Goal: Task Accomplishment & Management: Manage account settings

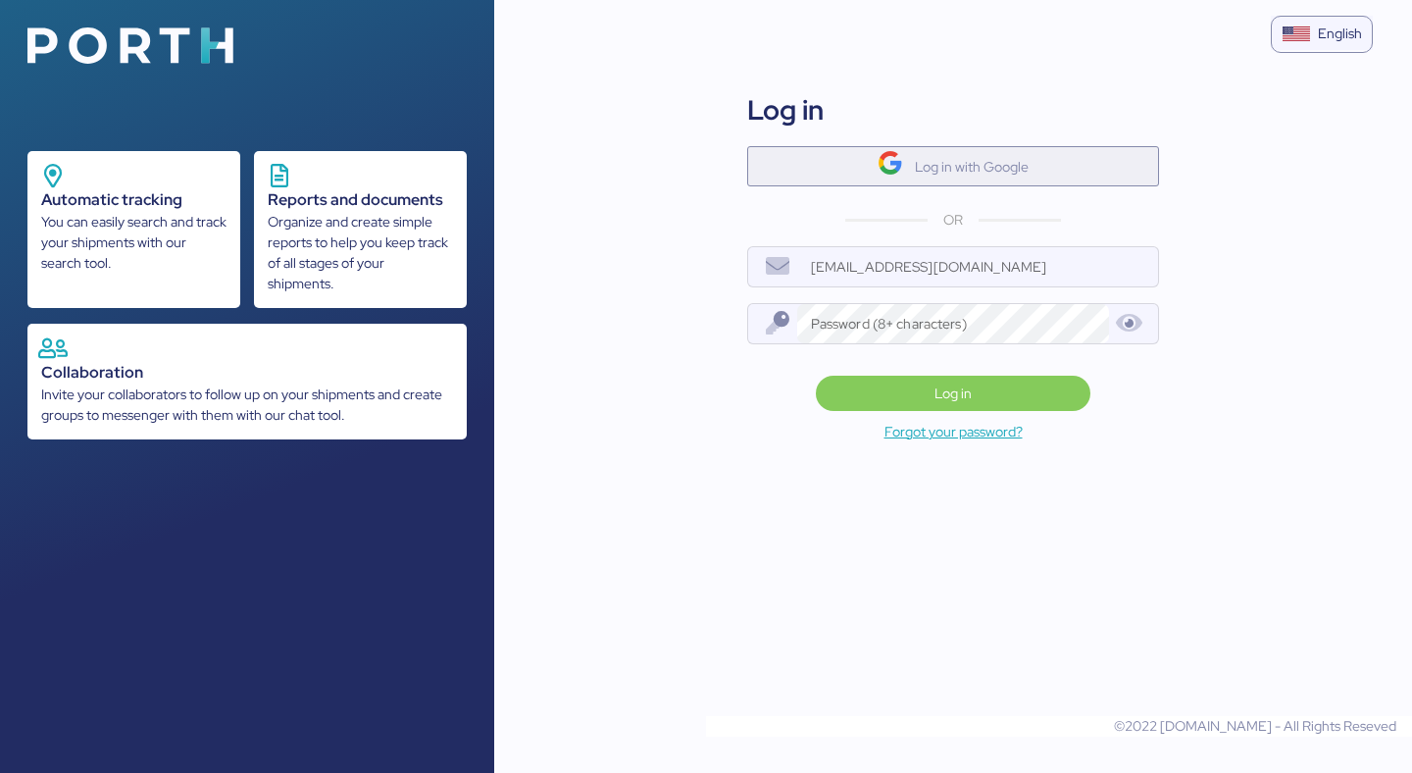
click at [892, 162] on img "button" at bounding box center [891, 163] width 26 height 26
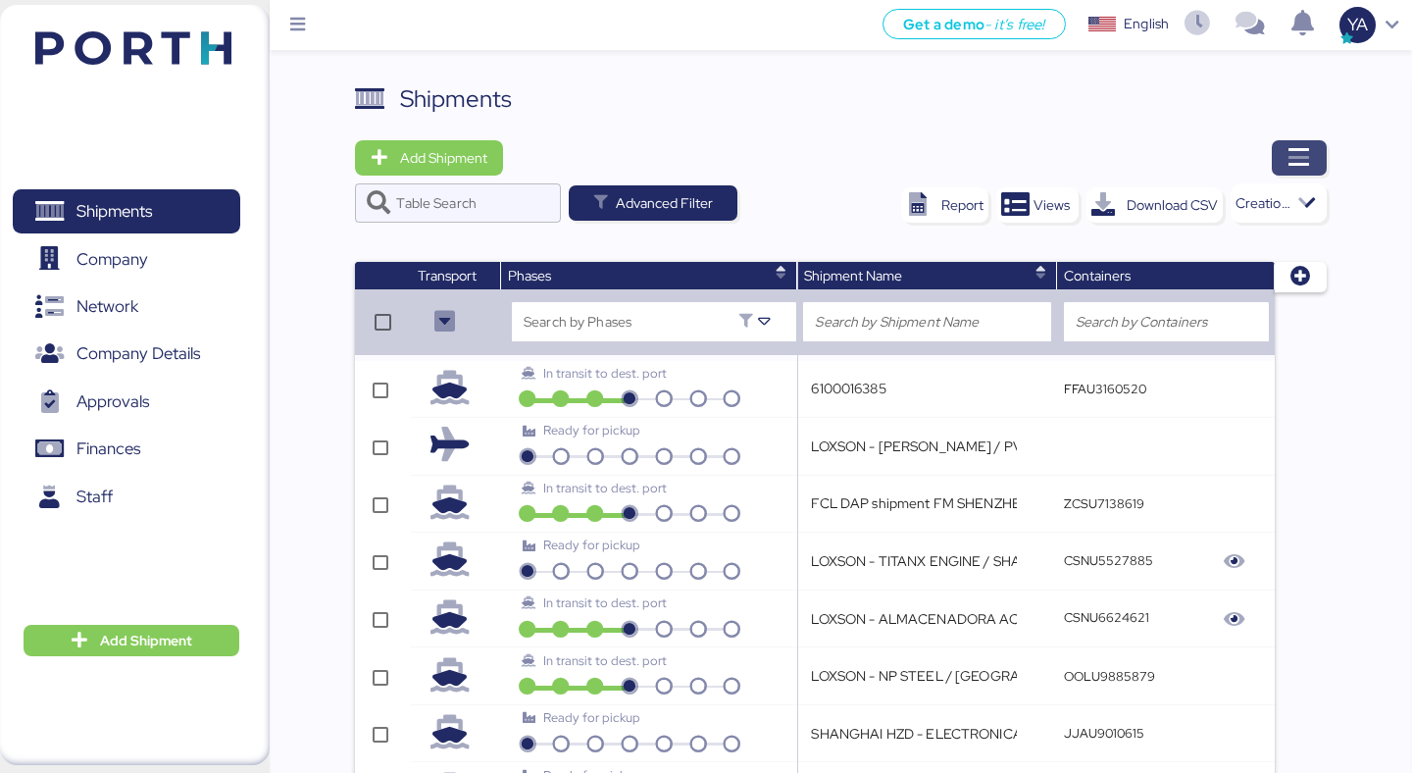
click at [1301, 154] on icon "button" at bounding box center [1300, 158] width 24 height 24
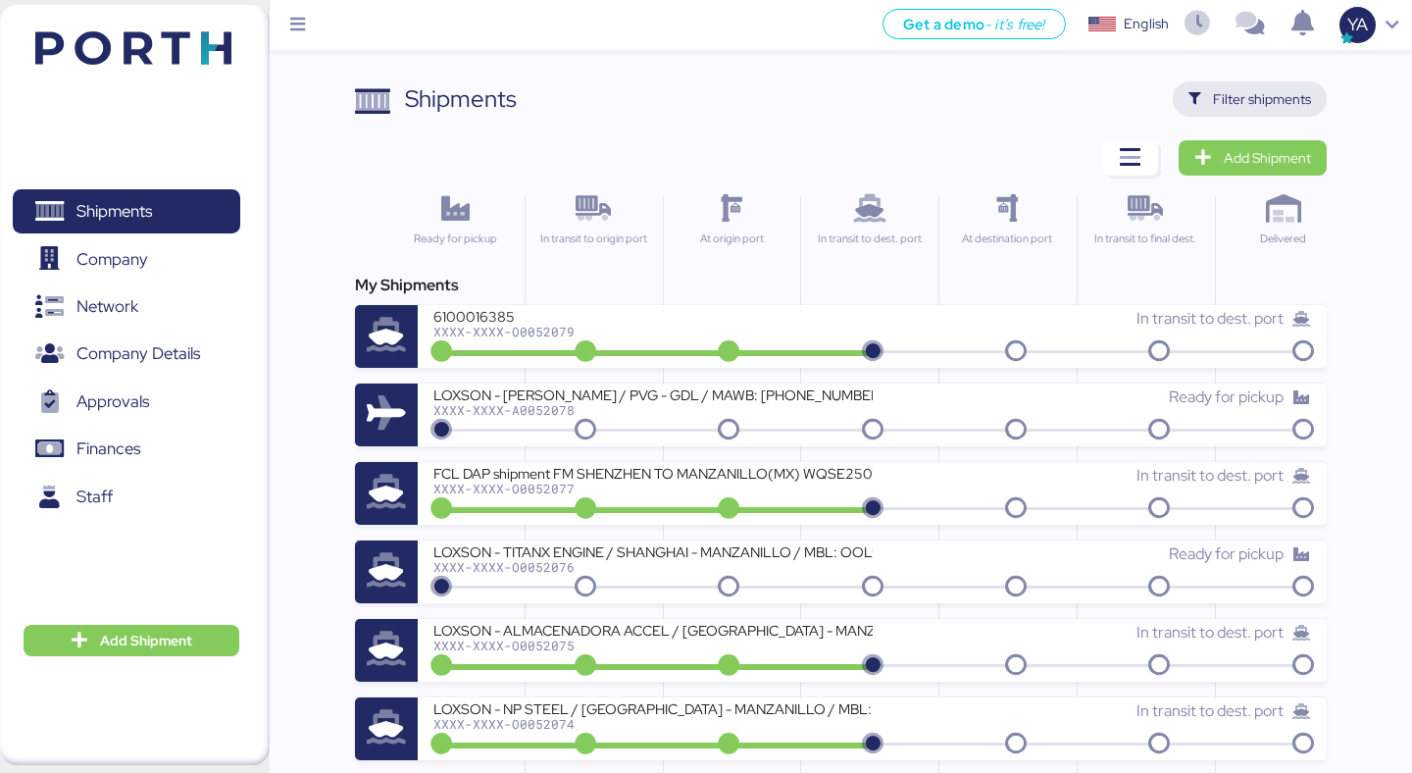
click at [1216, 92] on span "Filter shipments" at bounding box center [1262, 99] width 98 height 24
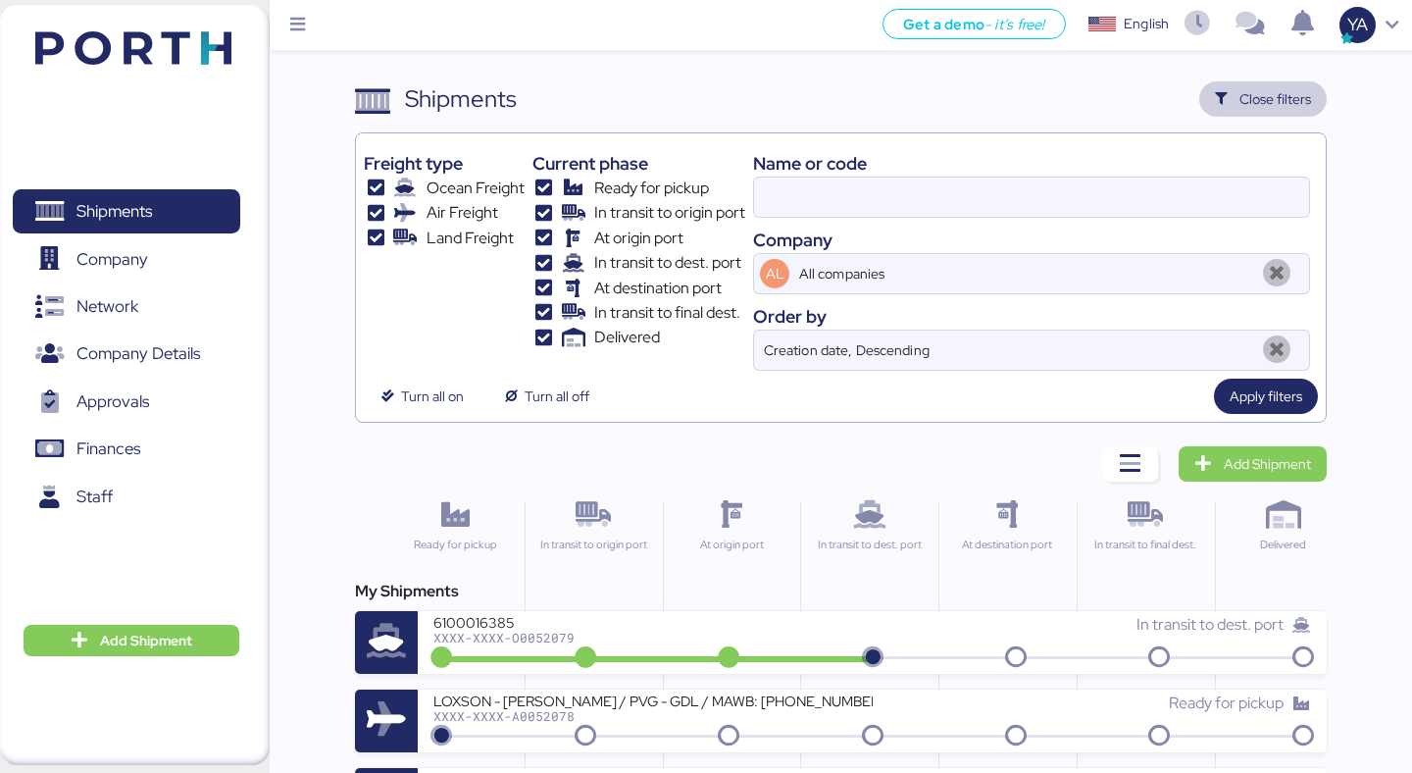
click at [1112, 138] on div "Freight type Ocean Freight Air Freight Land Freight Current phase Ready for pic…" at bounding box center [840, 277] width 971 height 290
click at [1103, 184] on input at bounding box center [1031, 197] width 555 height 39
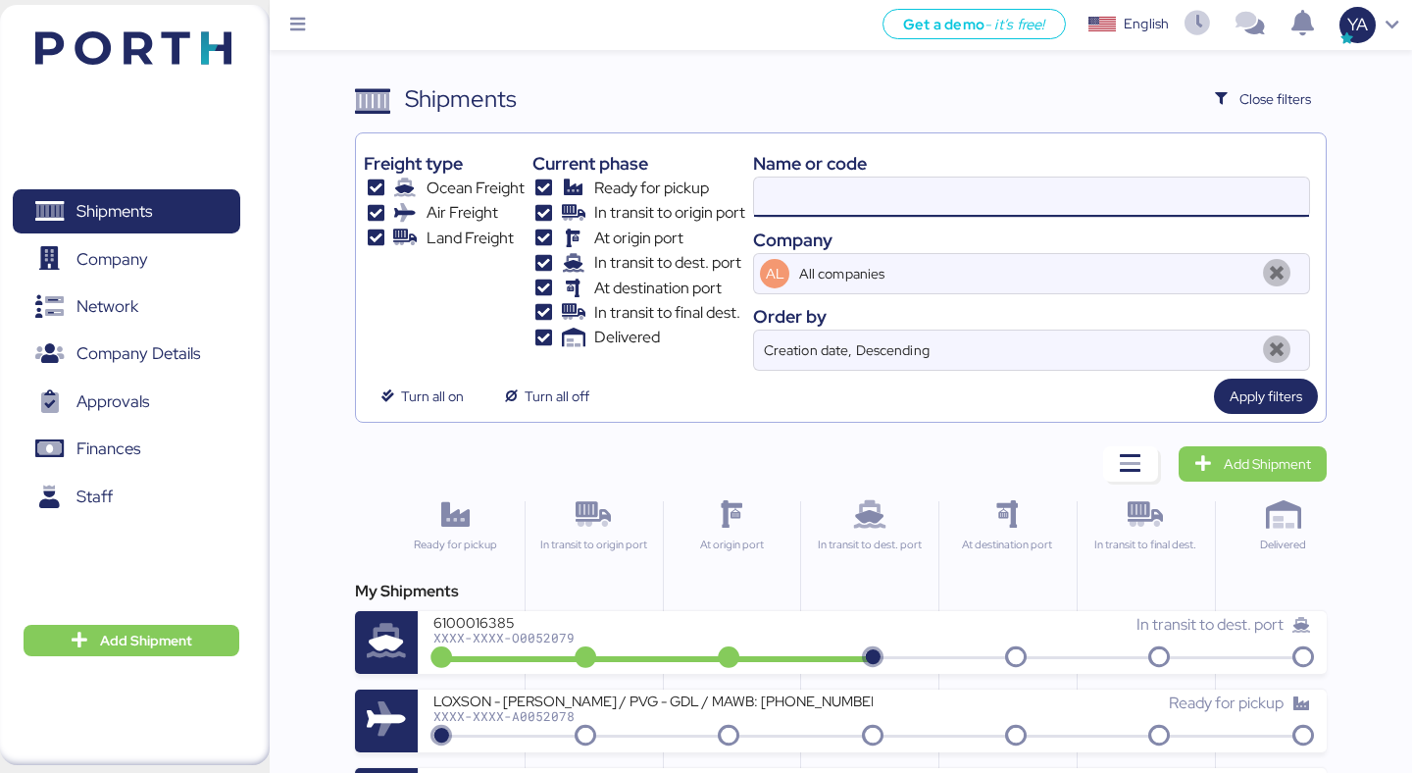
paste input "O0052009"
type input "O0052009"
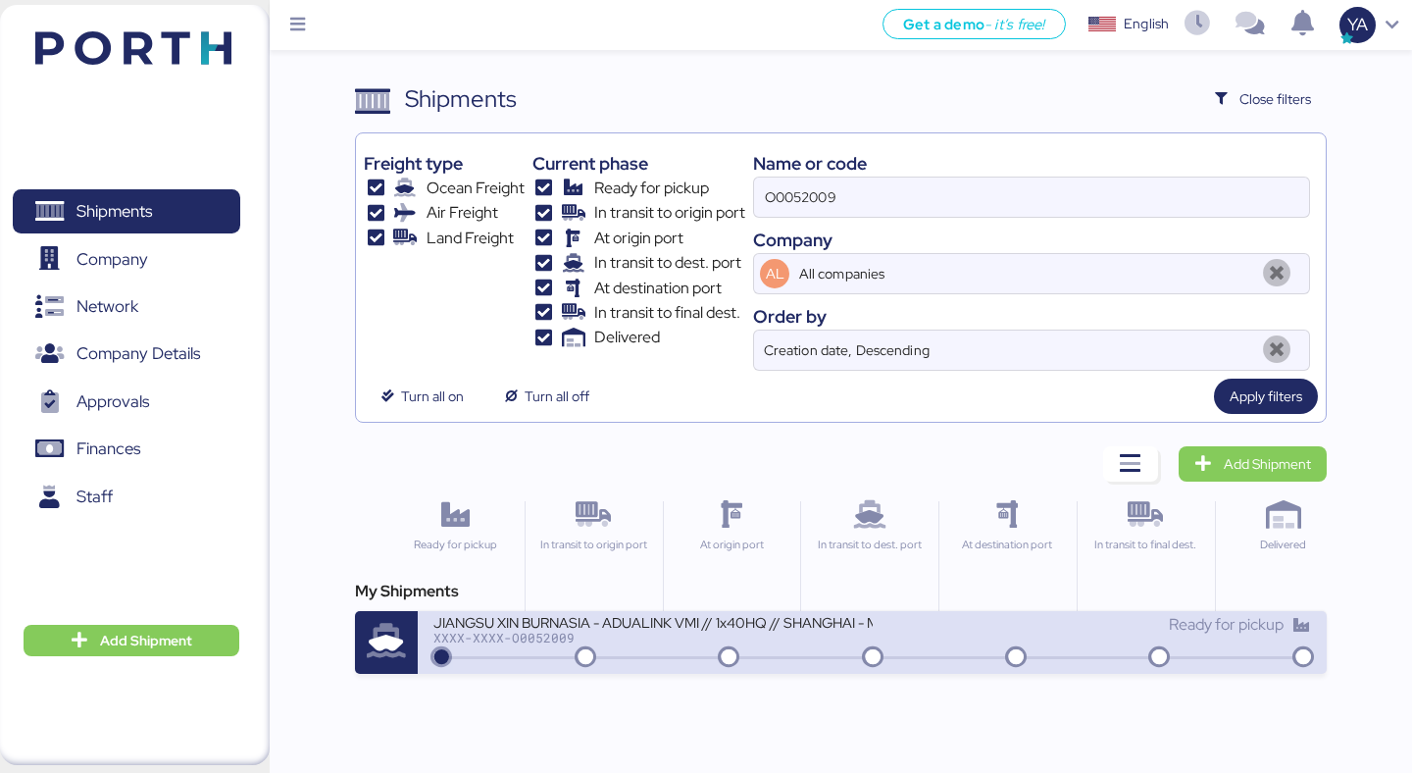
click at [598, 613] on div "JIANGSU XIN BURNASIA - ADUALINK VMI // 1x40HQ // SHANGHAI - MANZANILLO / HBL: B…" at bounding box center [653, 621] width 438 height 17
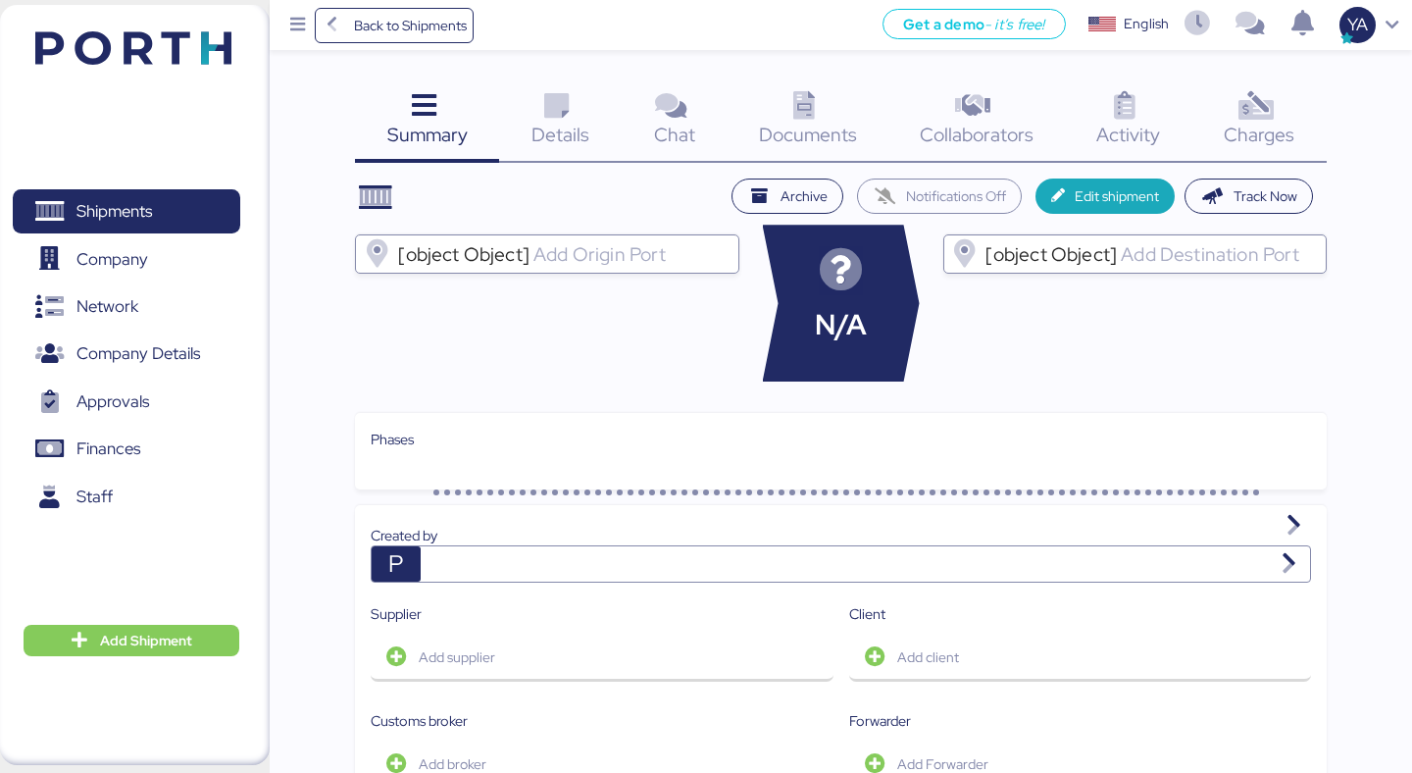
click at [588, 117] on div "Details 0" at bounding box center [560, 121] width 123 height 81
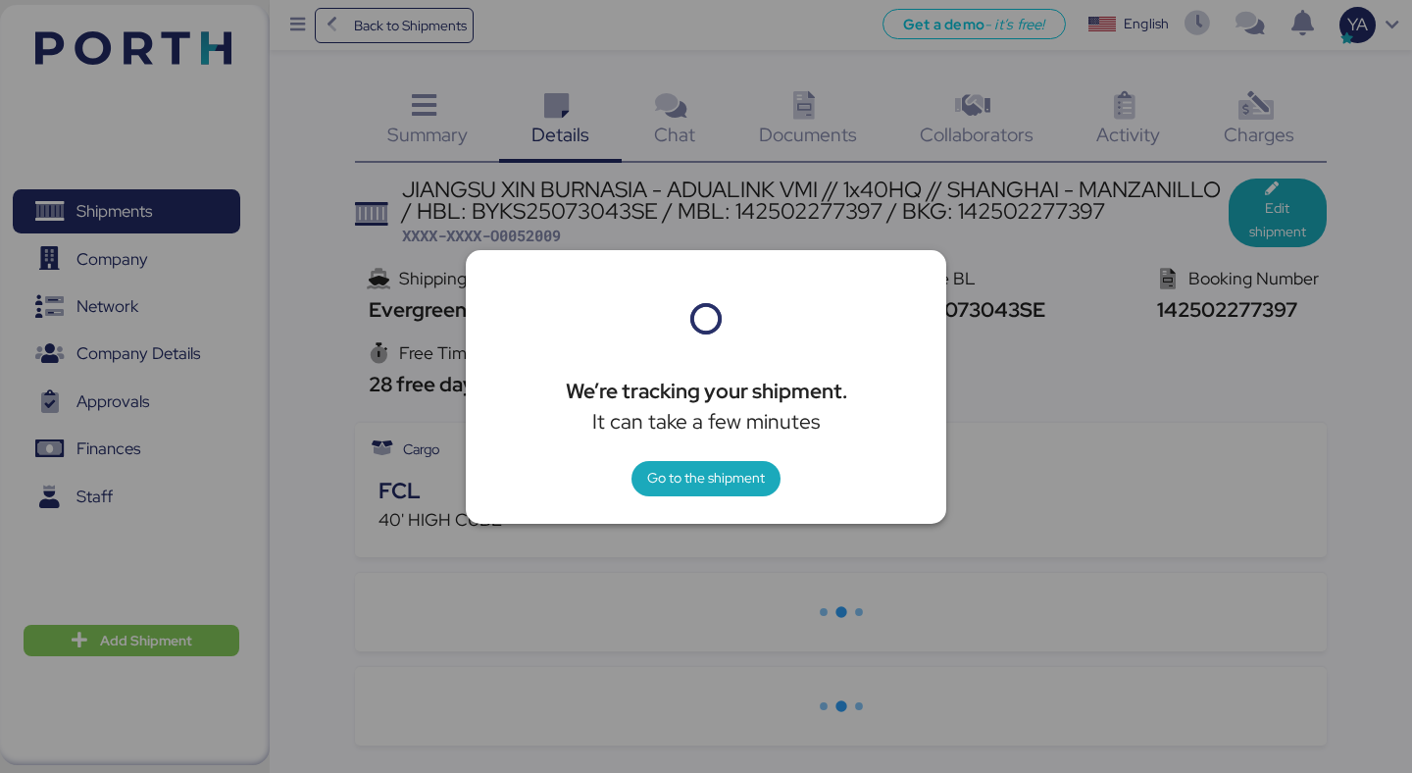
click at [692, 455] on div "We’re tracking your shipment. It can take a few minutes Go to the shipment" at bounding box center [706, 387] width 481 height 274
click at [692, 474] on span "Go to the shipment" at bounding box center [706, 478] width 118 height 24
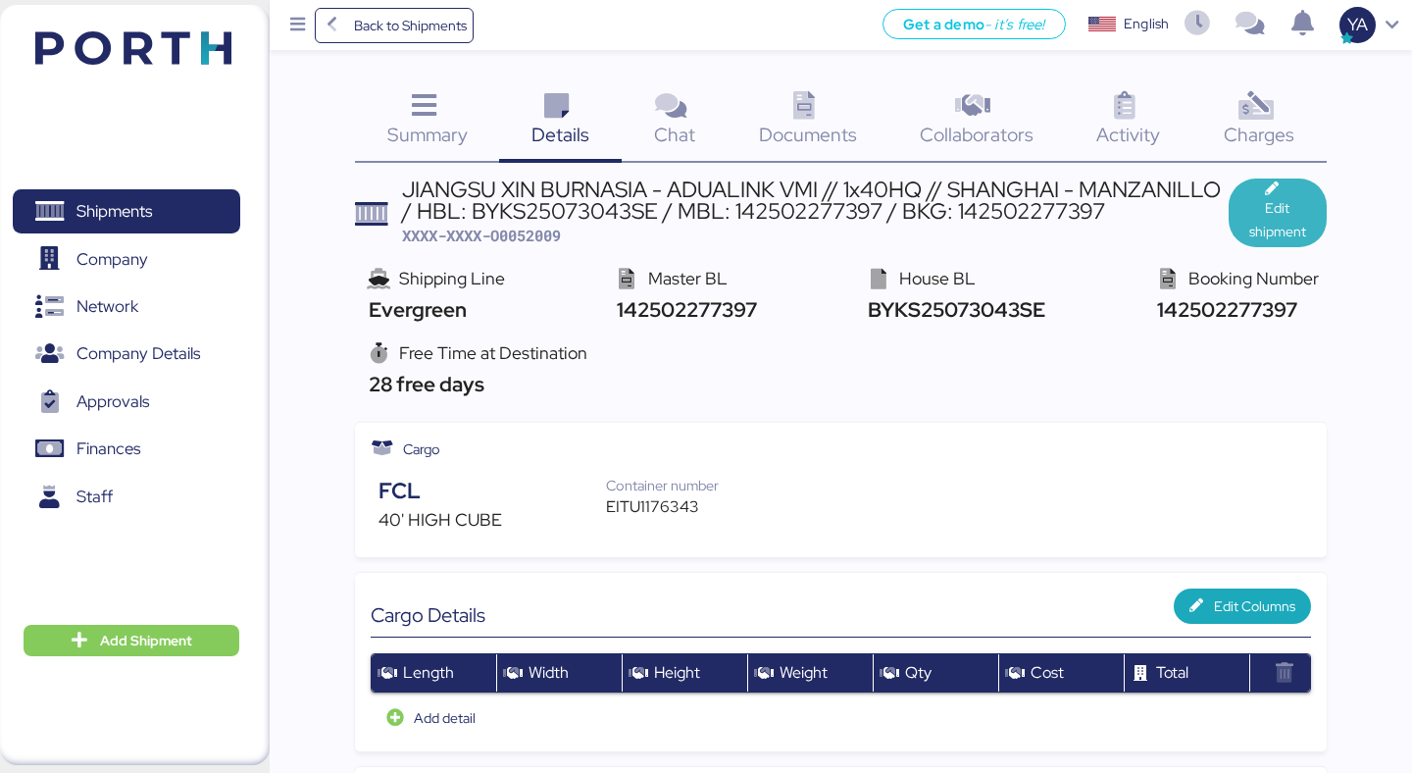
click at [1268, 193] on icon "button" at bounding box center [1275, 189] width 21 height 14
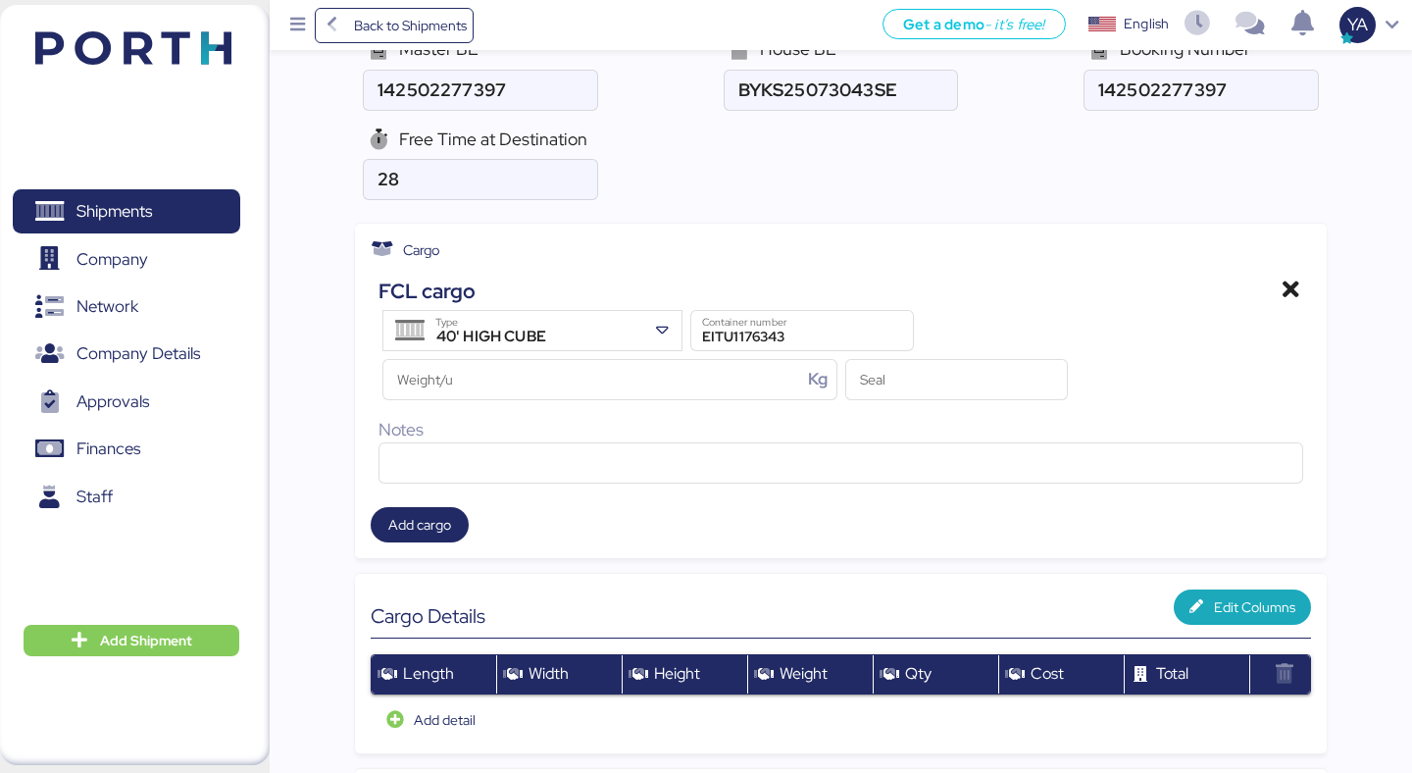
scroll to position [713, 0]
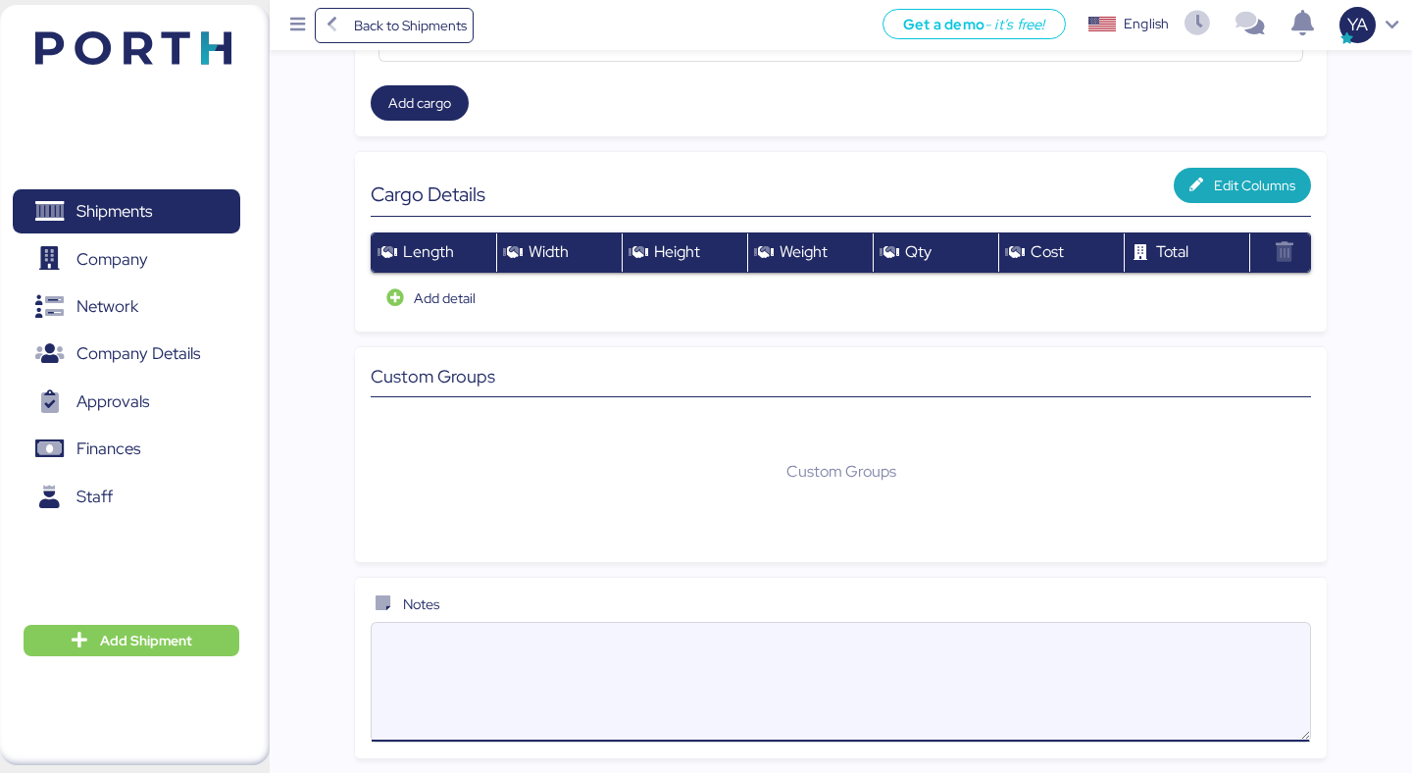
click at [608, 677] on textarea at bounding box center [841, 682] width 938 height 115
paste textarea "O0052008 - 168882 O0052009 - 168883"
click at [519, 645] on textarea "FULL empate con O0052008 - 168882 O0052009 - 168883" at bounding box center [841, 682] width 938 height 115
drag, startPoint x: 526, startPoint y: 670, endPoint x: 461, endPoint y: 676, distance: 65.0
click at [461, 676] on textarea "FULL empate con O0052008 - 168882 O0052009 - 168883" at bounding box center [841, 682] width 938 height 115
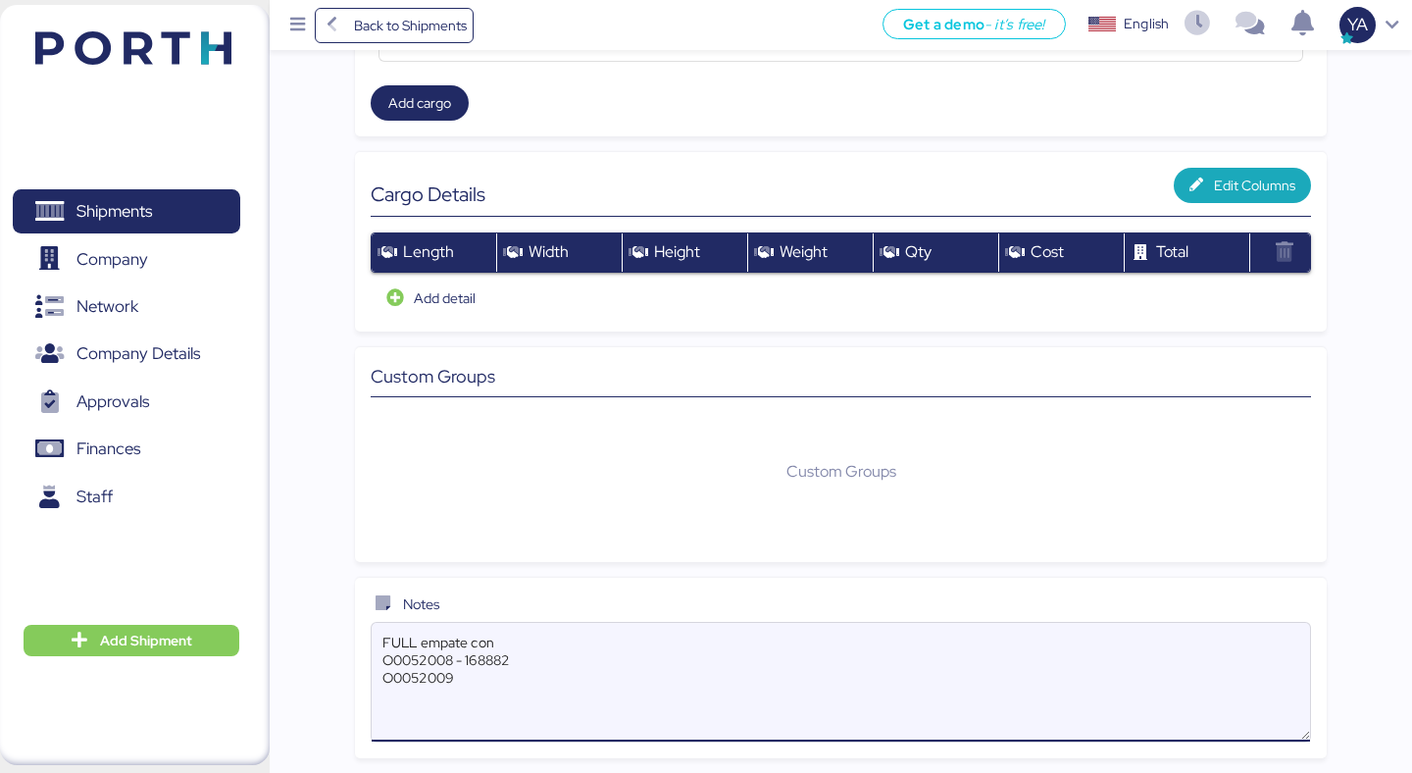
drag, startPoint x: 528, startPoint y: 659, endPoint x: 455, endPoint y: 660, distance: 72.6
click at [455, 660] on textarea "FULL empate con O0052008 - 168882 O0052009" at bounding box center [841, 682] width 938 height 115
click at [481, 652] on textarea "FULL empate con O0052008 O0052009" at bounding box center [841, 682] width 938 height 115
click at [481, 651] on textarea "FULL empate con O0052008 O0052009" at bounding box center [841, 682] width 938 height 115
click at [481, 646] on textarea "FULL empate con O0052008 O0052009" at bounding box center [841, 682] width 938 height 115
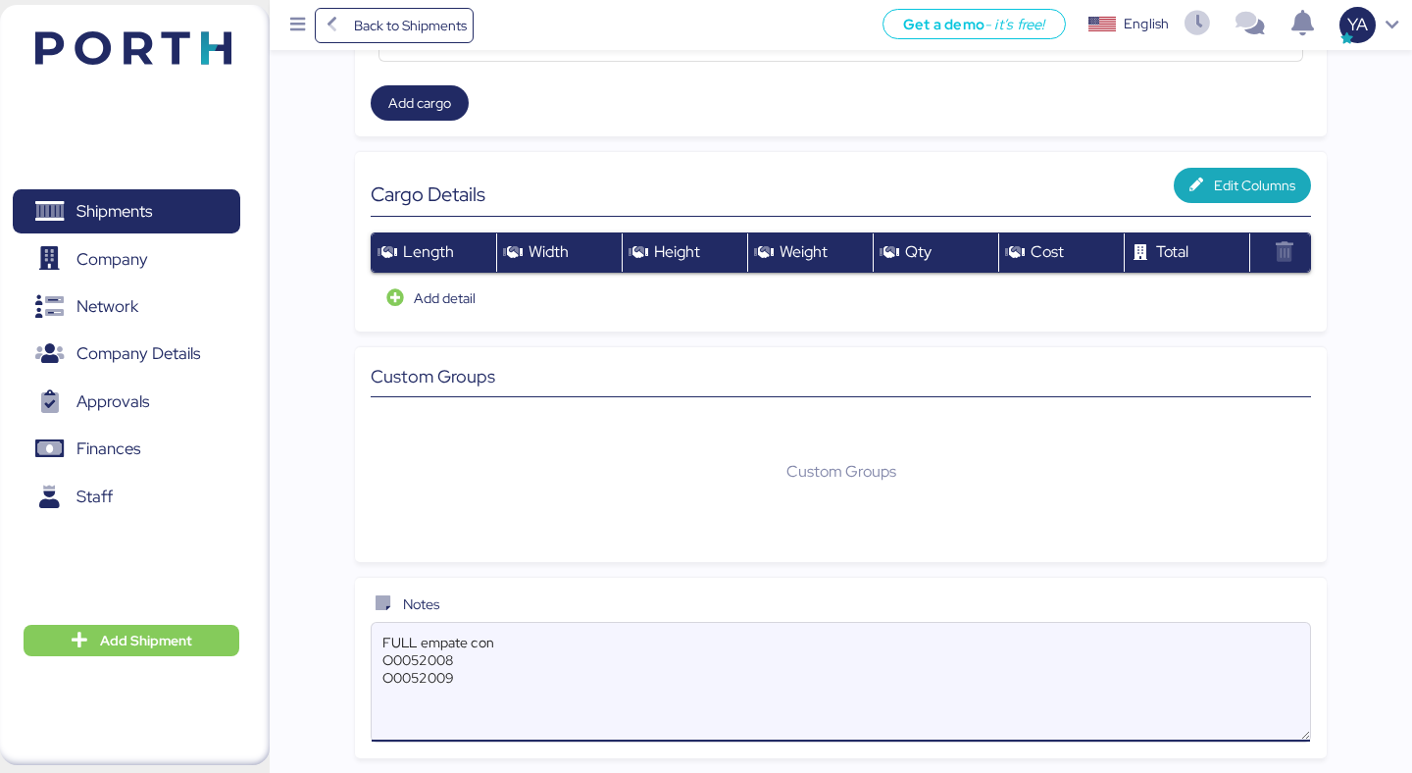
click at [481, 646] on textarea "FULL empate con O0052008 O0052009" at bounding box center [841, 682] width 938 height 115
type textarea "FULL empate: O0052008 O0052009"
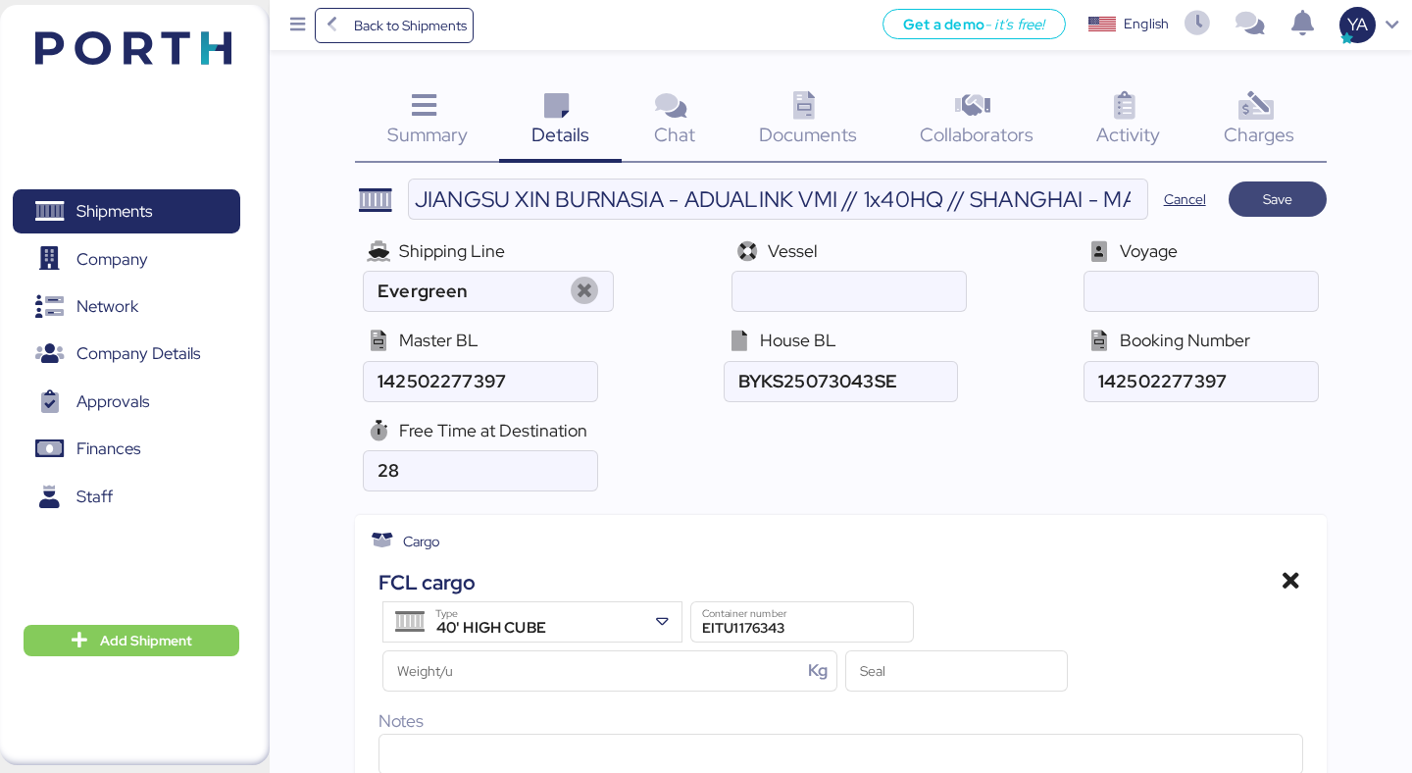
click at [1305, 183] on span "Save" at bounding box center [1278, 198] width 98 height 35
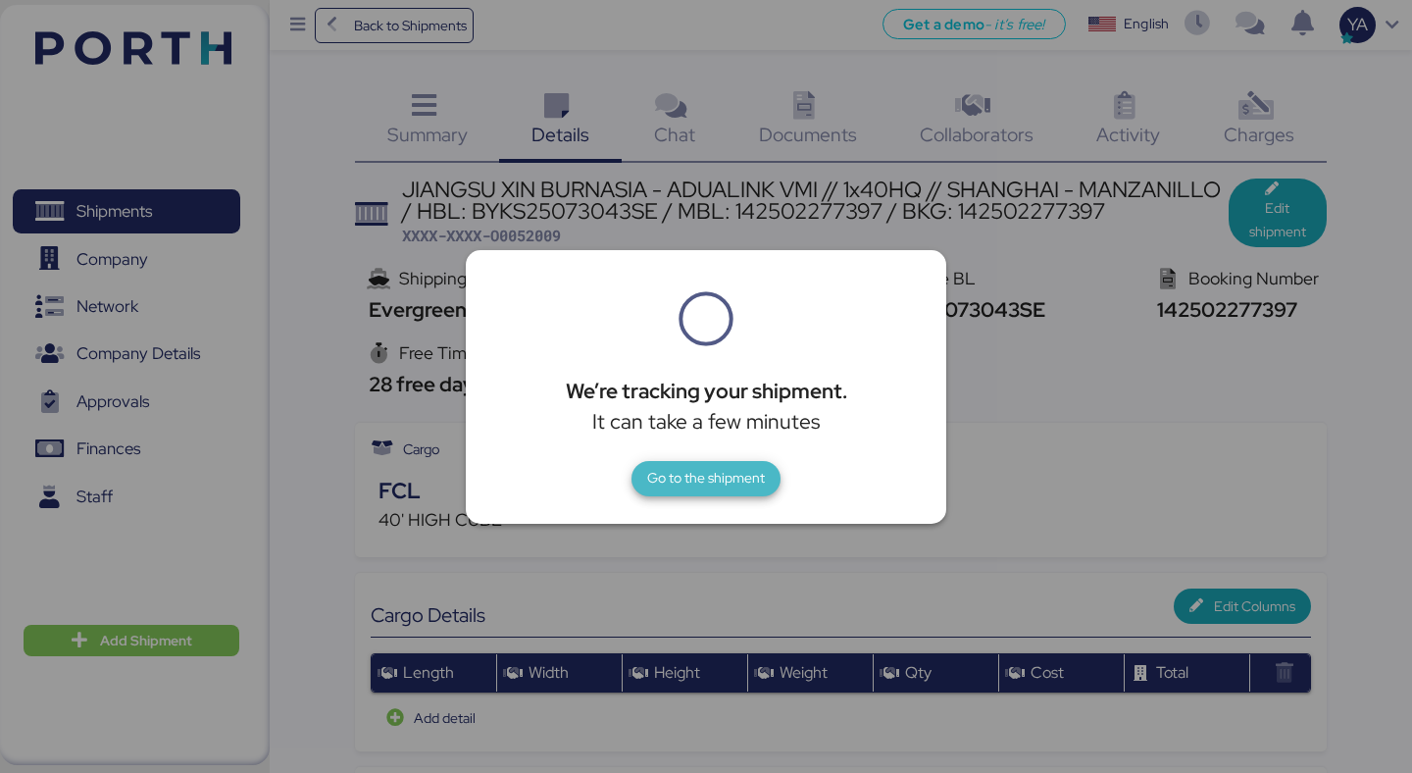
click at [709, 470] on span "Go to the shipment" at bounding box center [706, 478] width 118 height 24
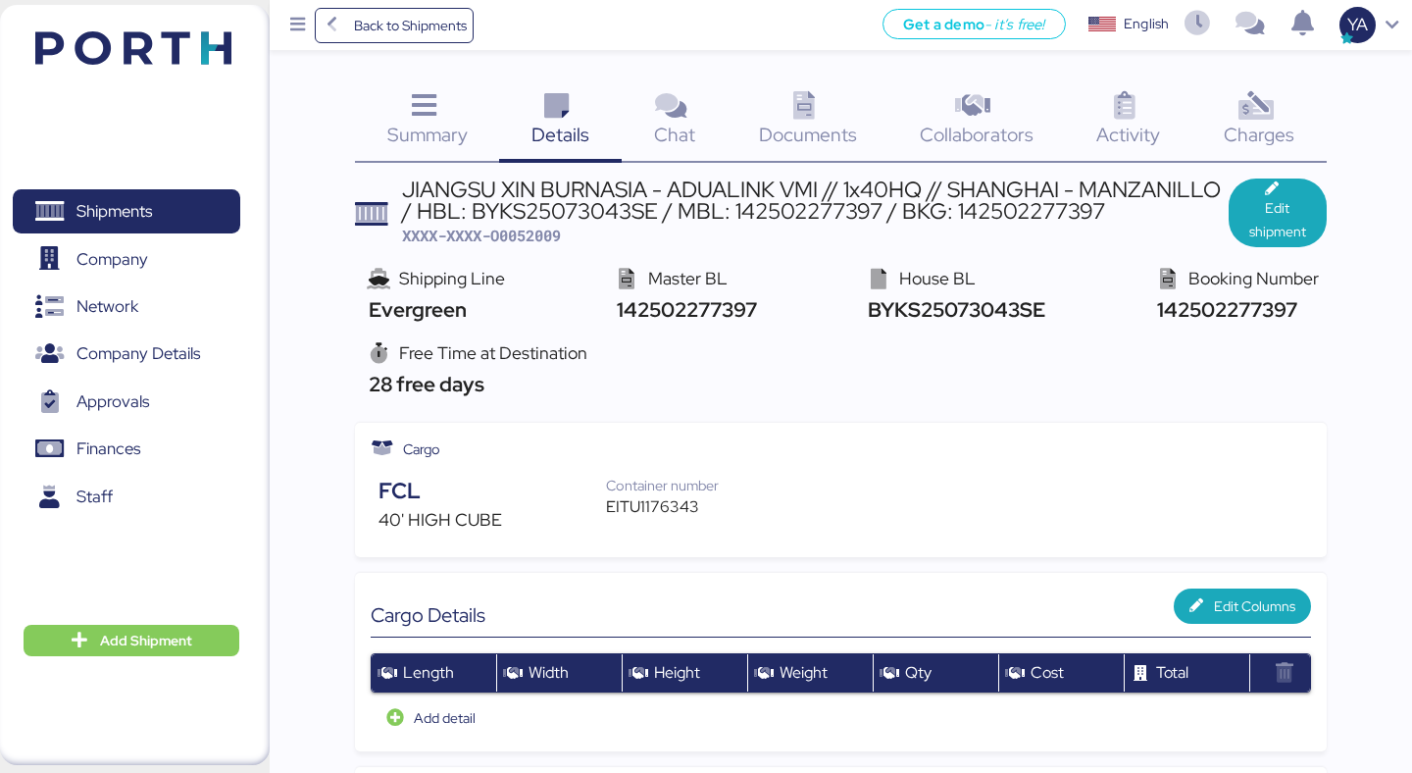
click at [774, 128] on span "Documents" at bounding box center [808, 135] width 98 height 26
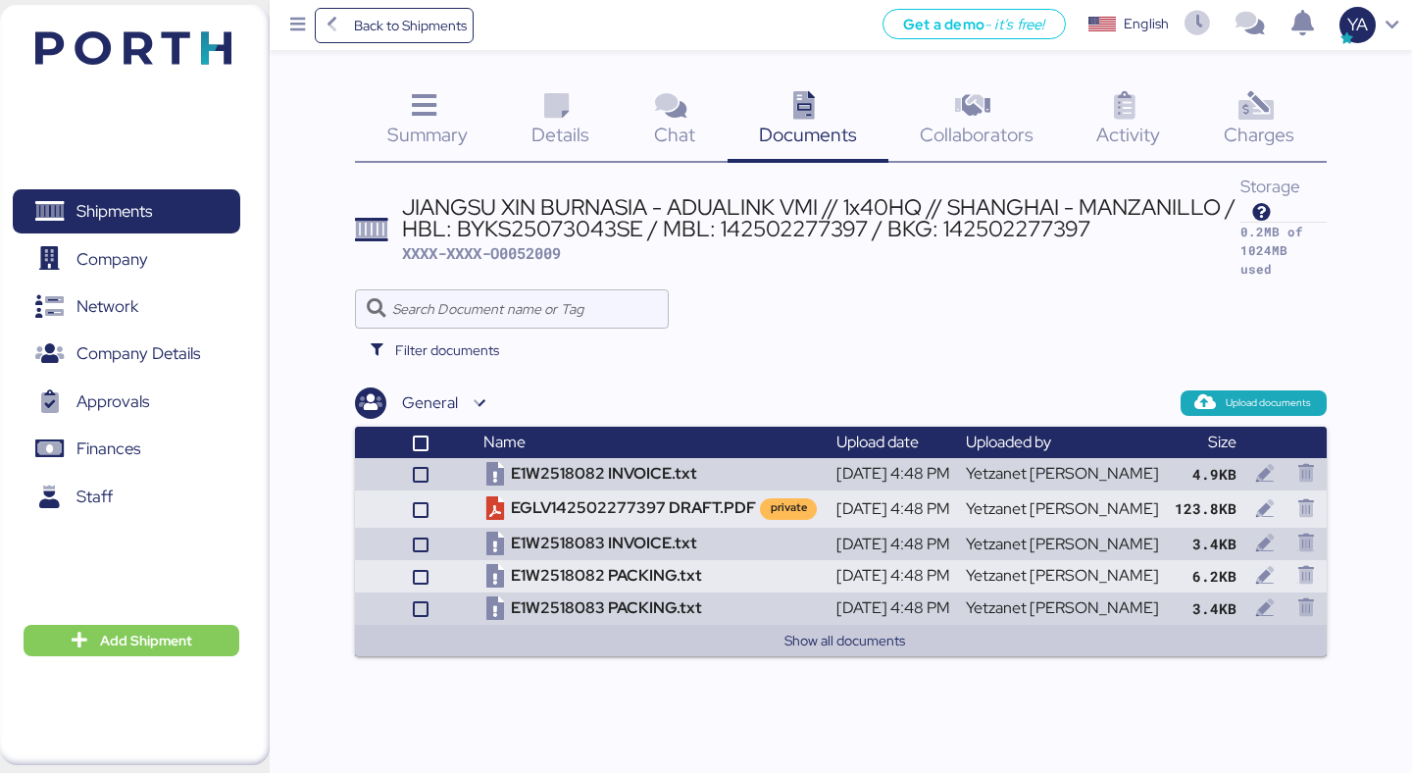
click at [990, 128] on span "Collaborators" at bounding box center [977, 135] width 114 height 26
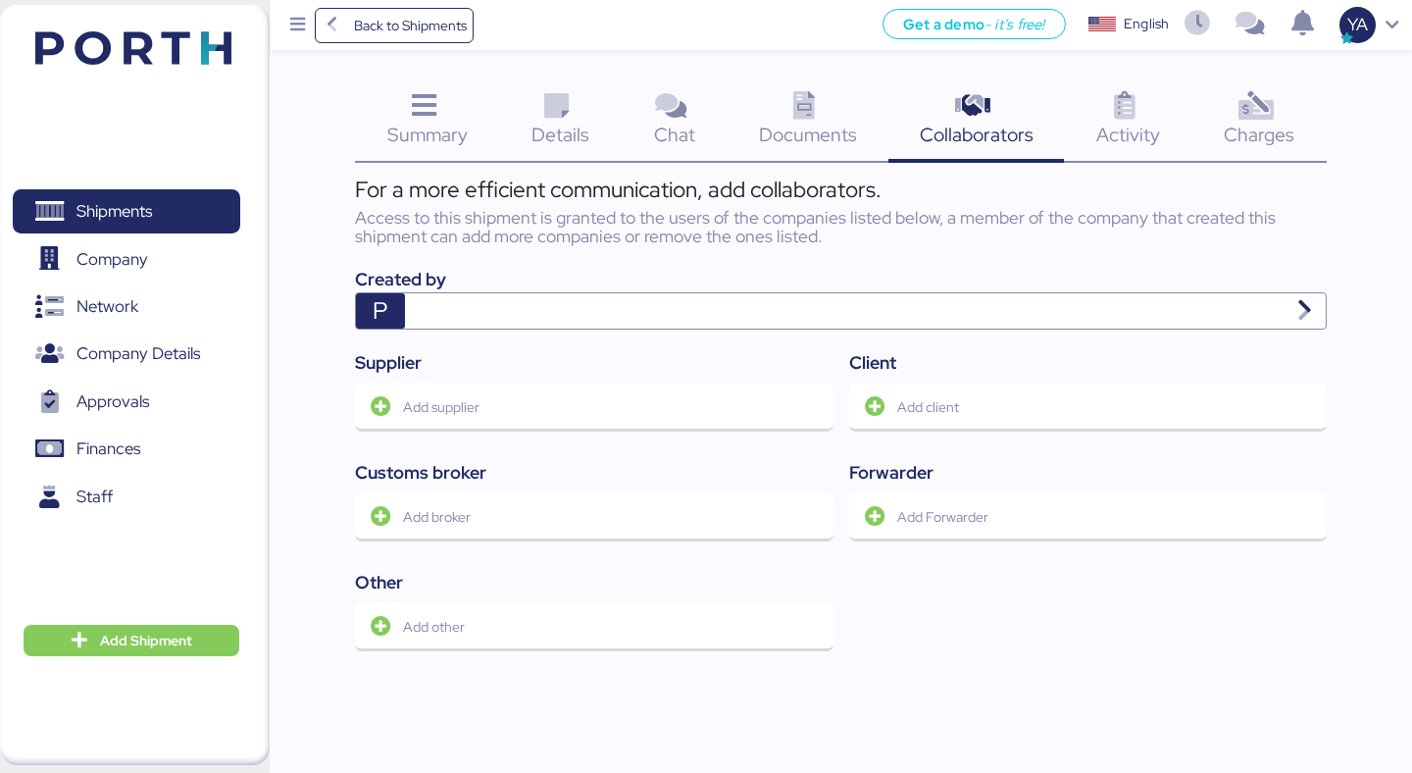
click at [1091, 128] on div "Activity 0" at bounding box center [1128, 121] width 128 height 81
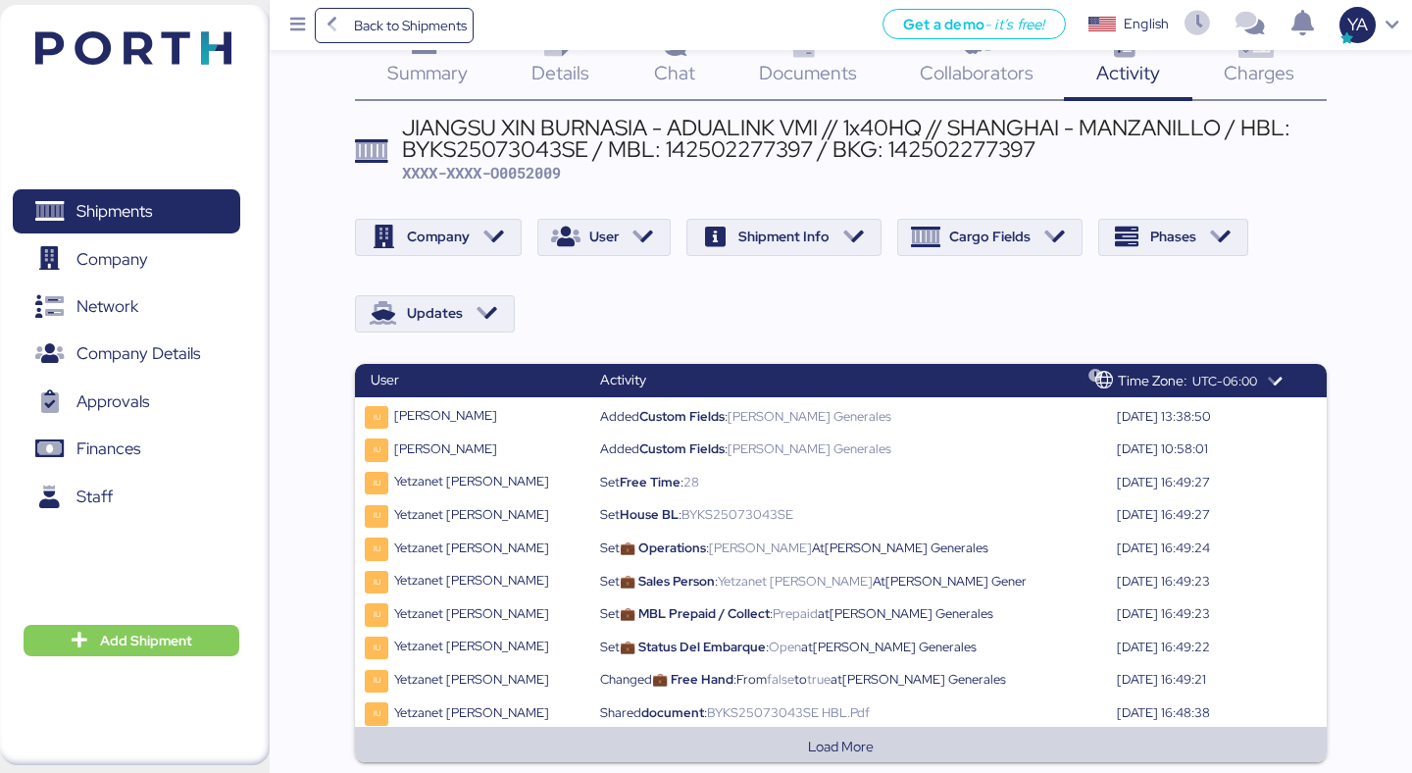
scroll to position [67, 0]
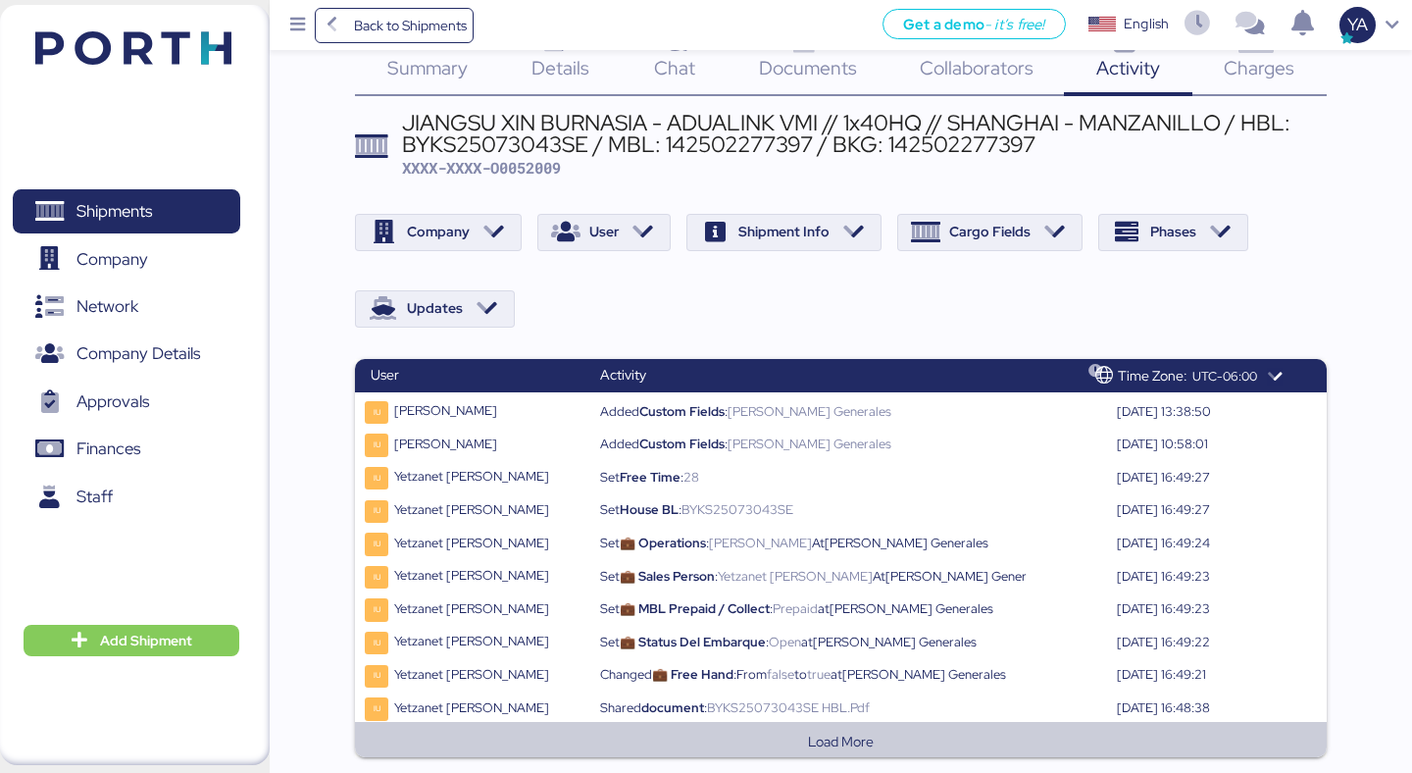
click at [711, 737] on button "Load More" at bounding box center [841, 742] width 940 height 24
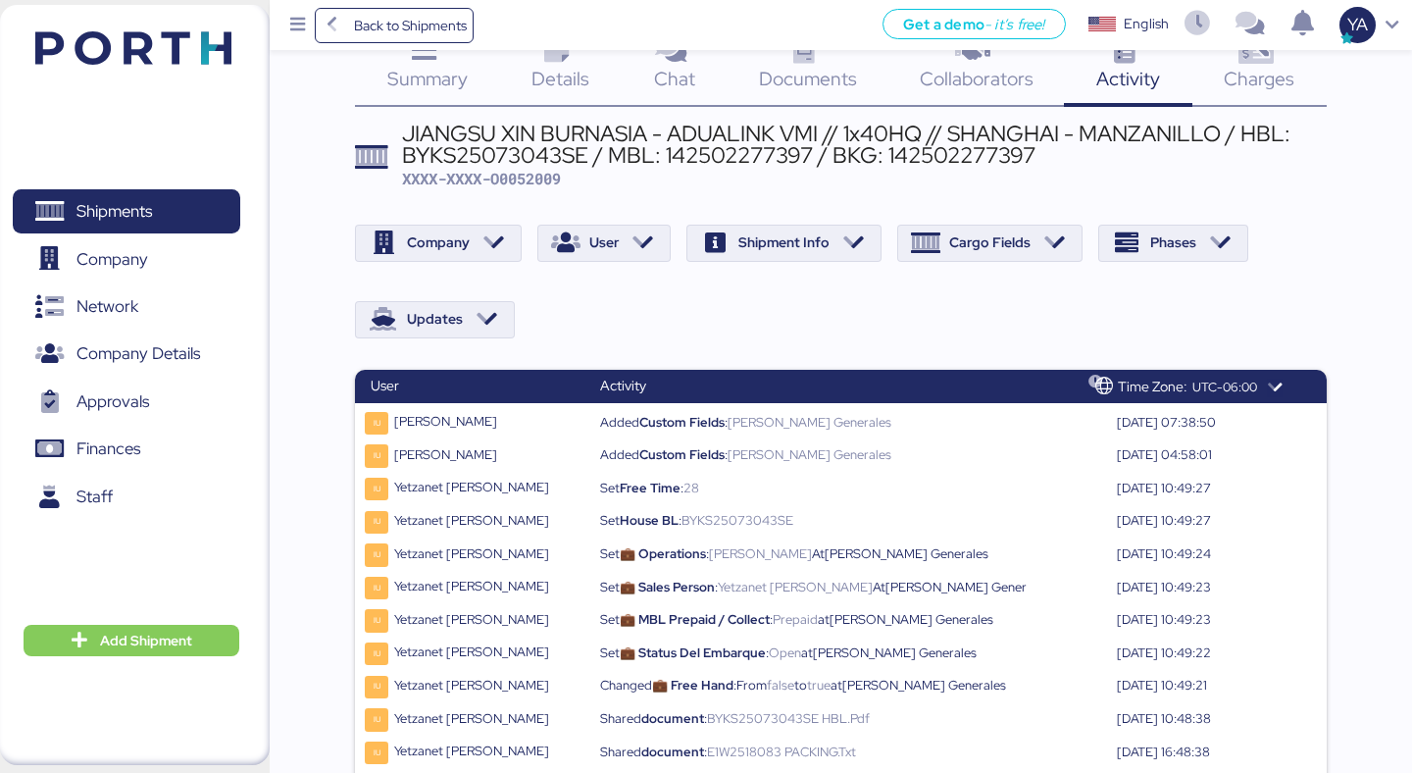
scroll to position [396, 0]
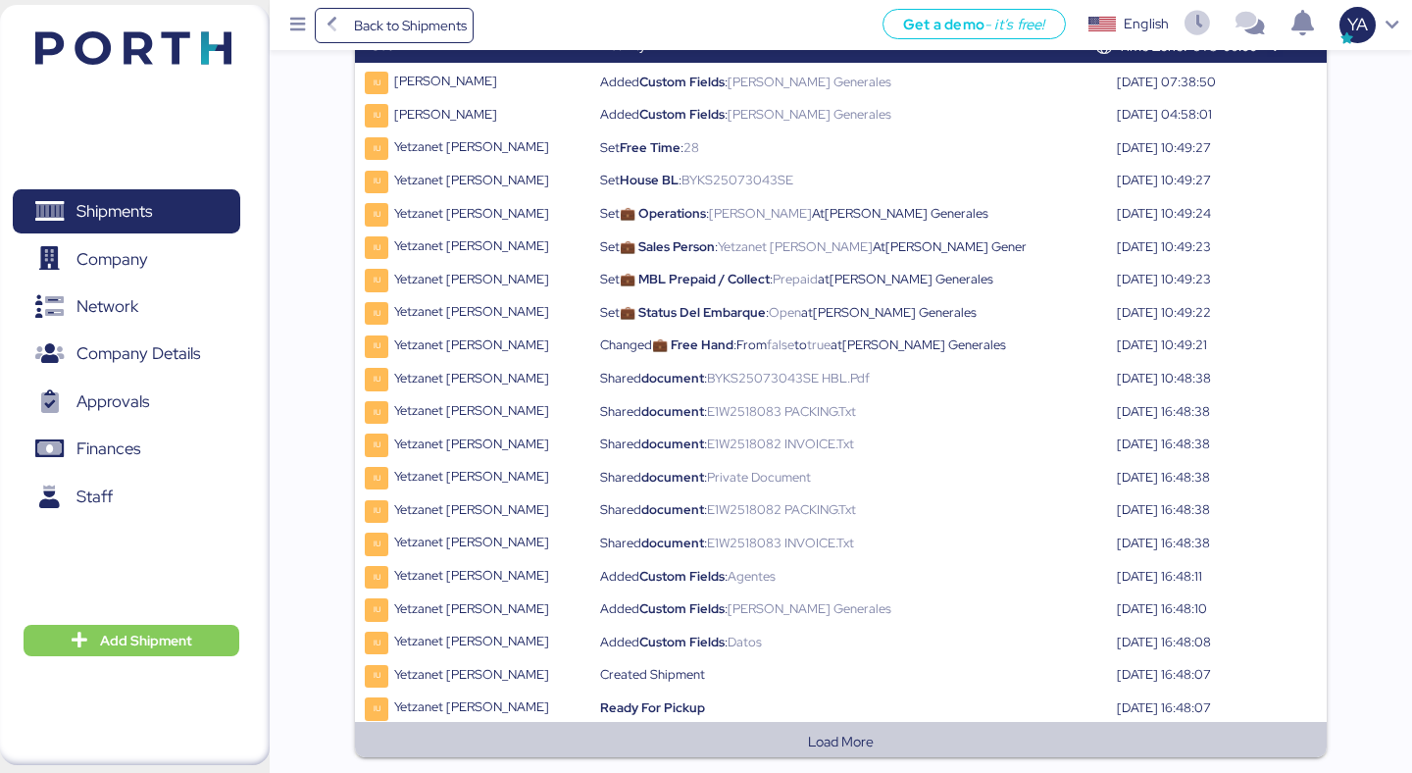
click at [711, 727] on td "Load More" at bounding box center [840, 739] width 971 height 35
click at [804, 746] on button "Load More" at bounding box center [841, 742] width 940 height 24
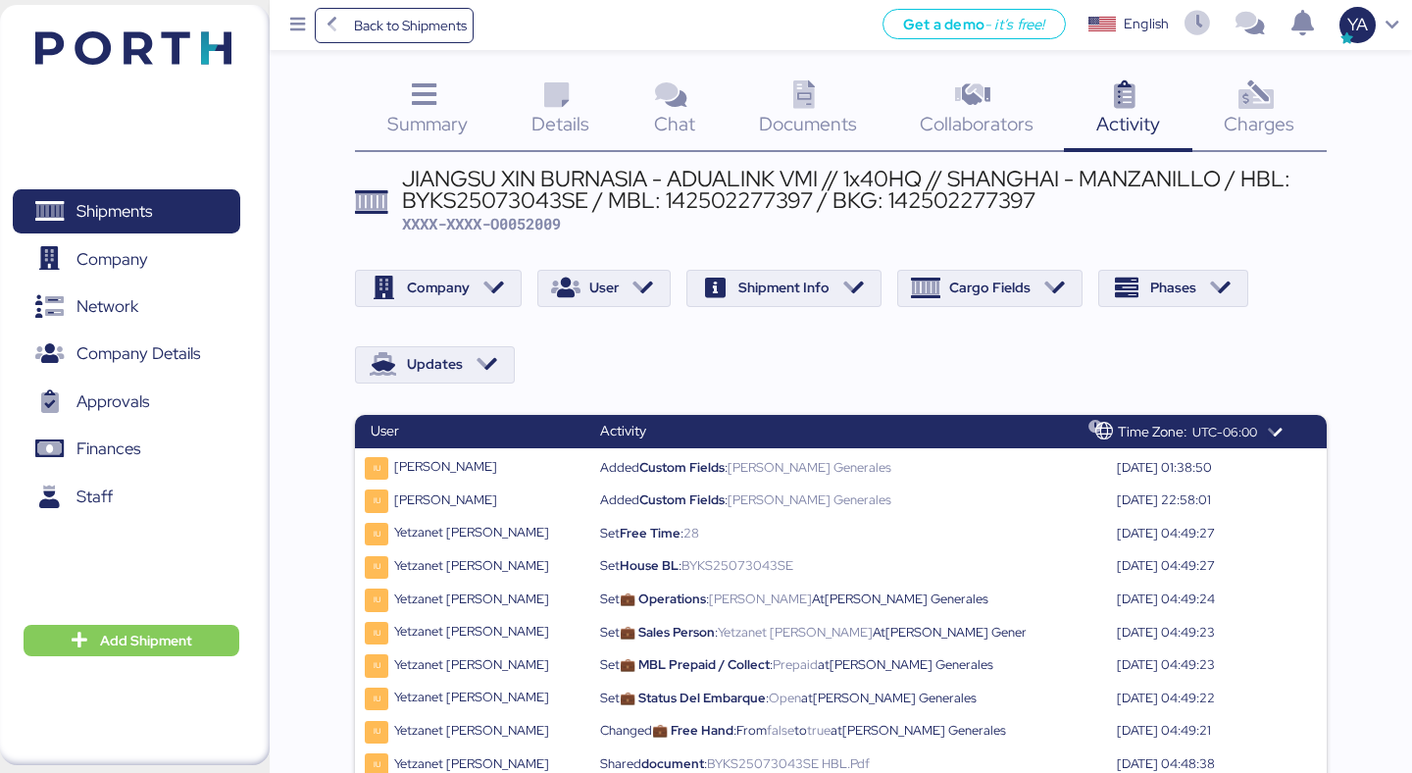
scroll to position [0, 0]
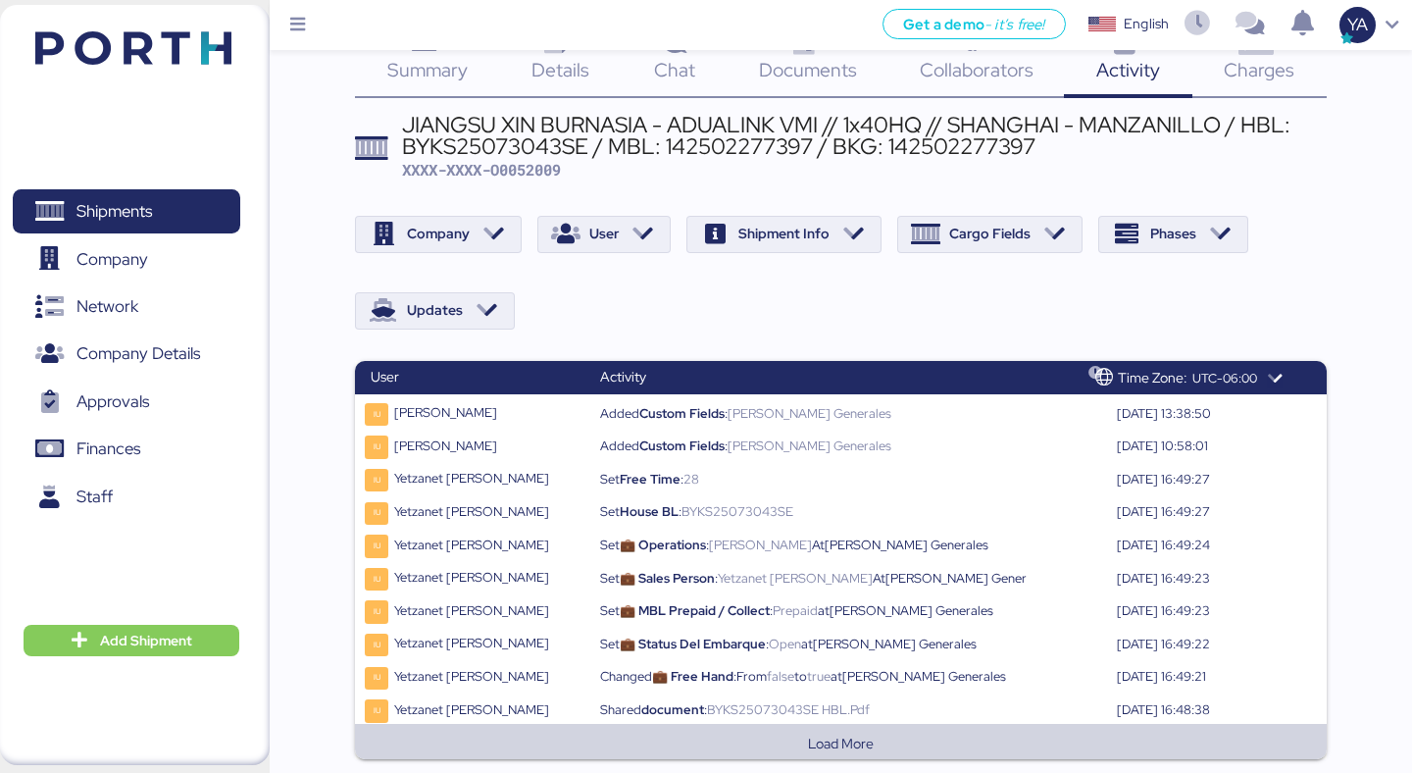
scroll to position [67, 0]
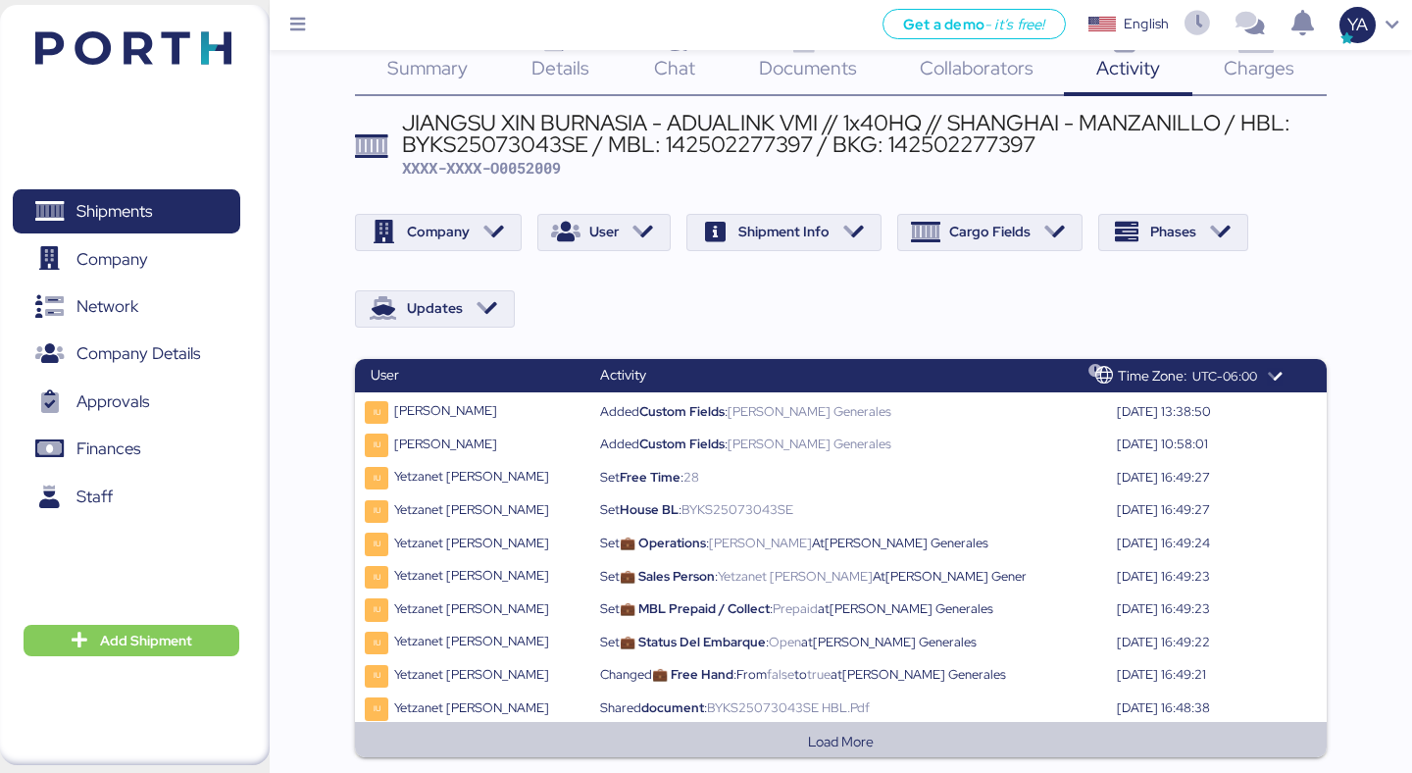
click at [635, 735] on button "Load More" at bounding box center [841, 742] width 940 height 24
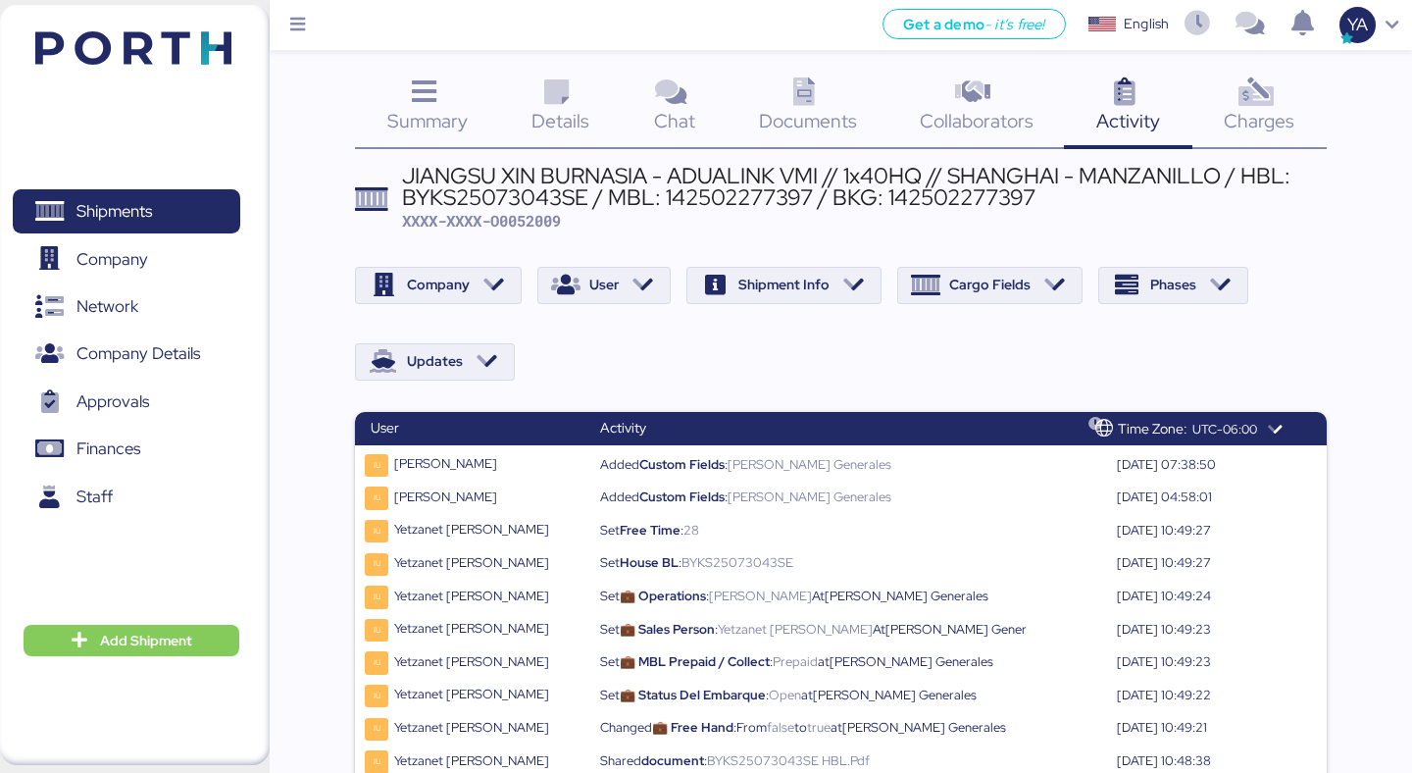
scroll to position [4, 0]
